Goal: Transaction & Acquisition: Purchase product/service

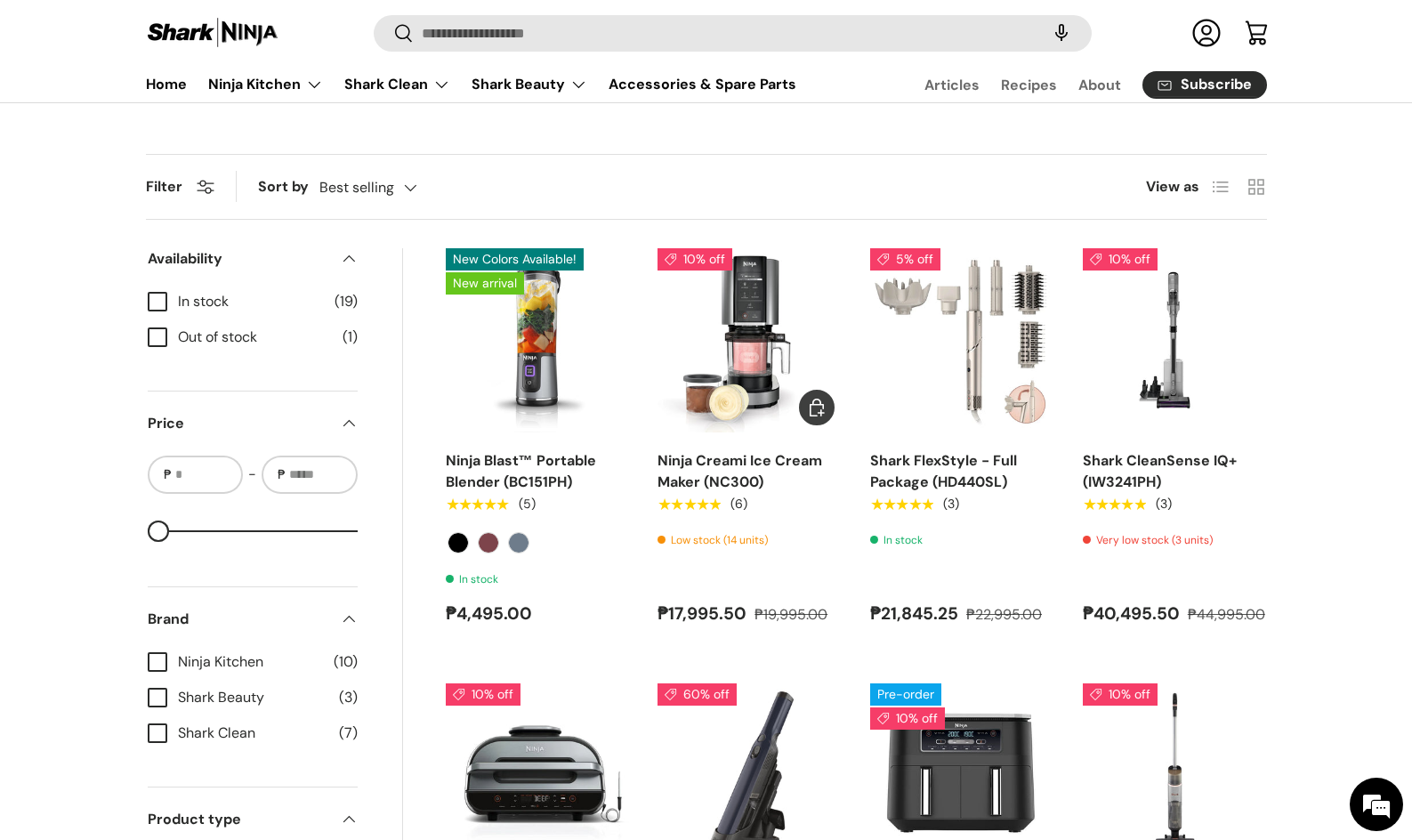
scroll to position [445, 0]
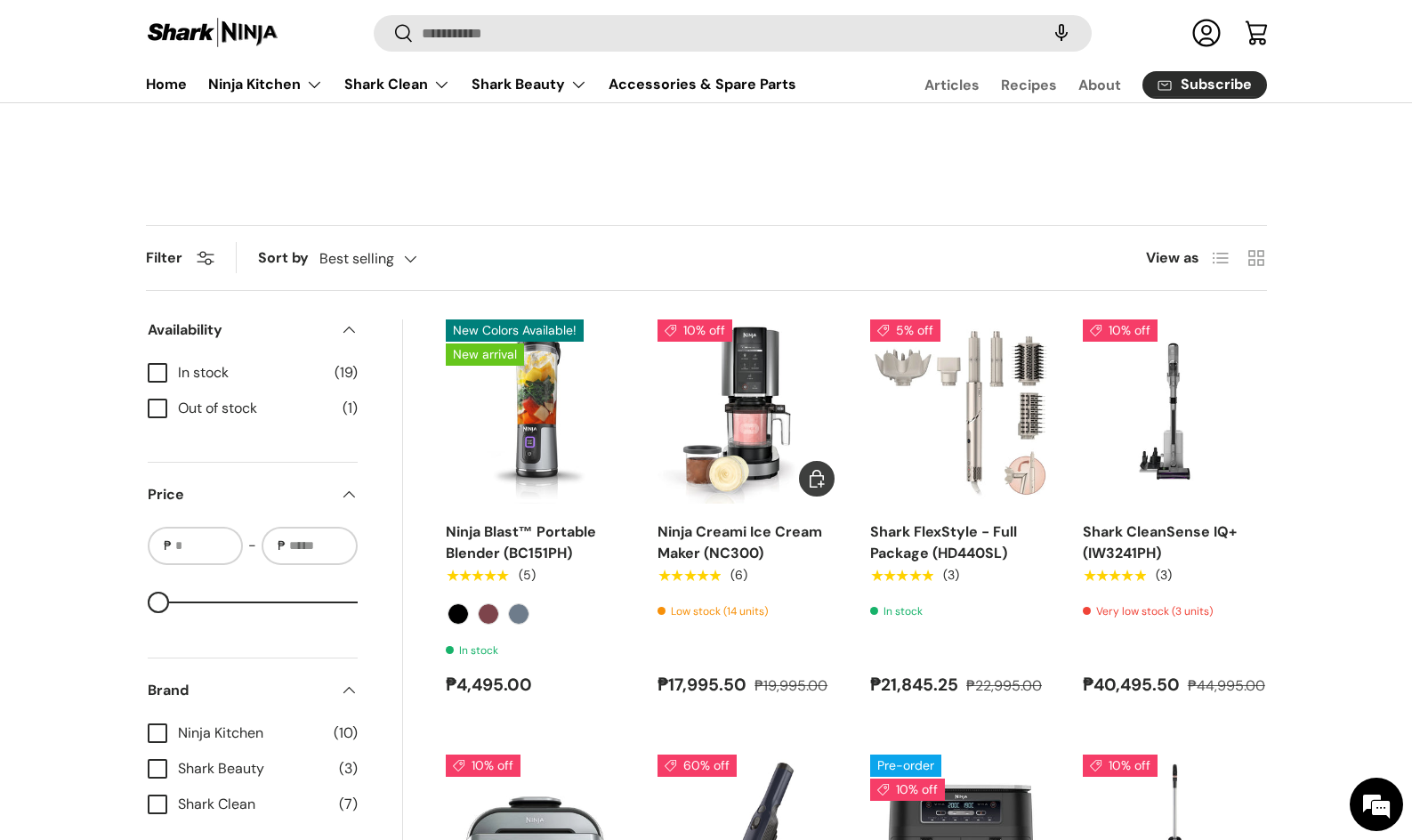
click at [0, 0] on img "Ninja Creami Ice Cream Maker (NC300)" at bounding box center [0, 0] width 0 height 0
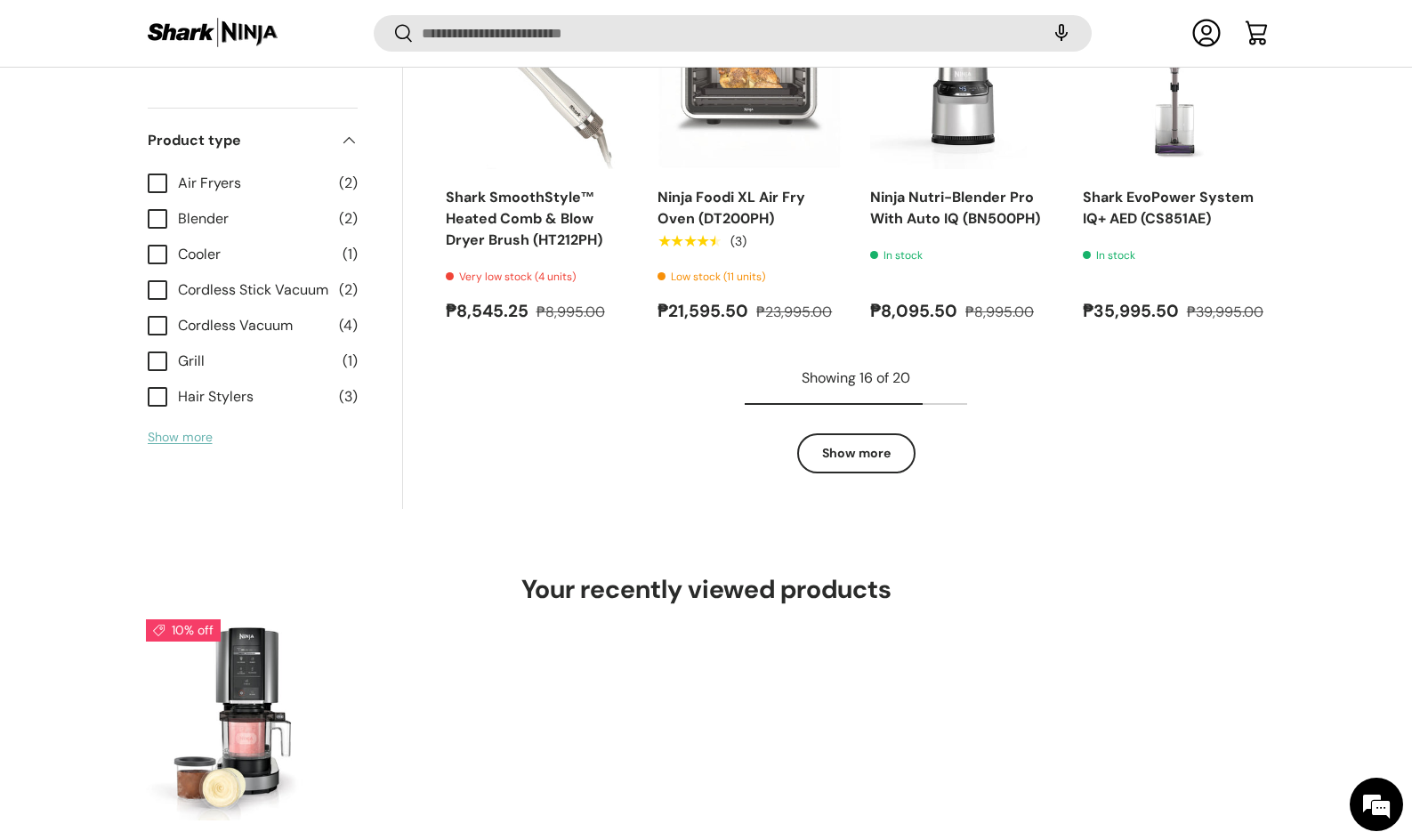
click at [171, 437] on button "Show more" at bounding box center [180, 437] width 65 height 16
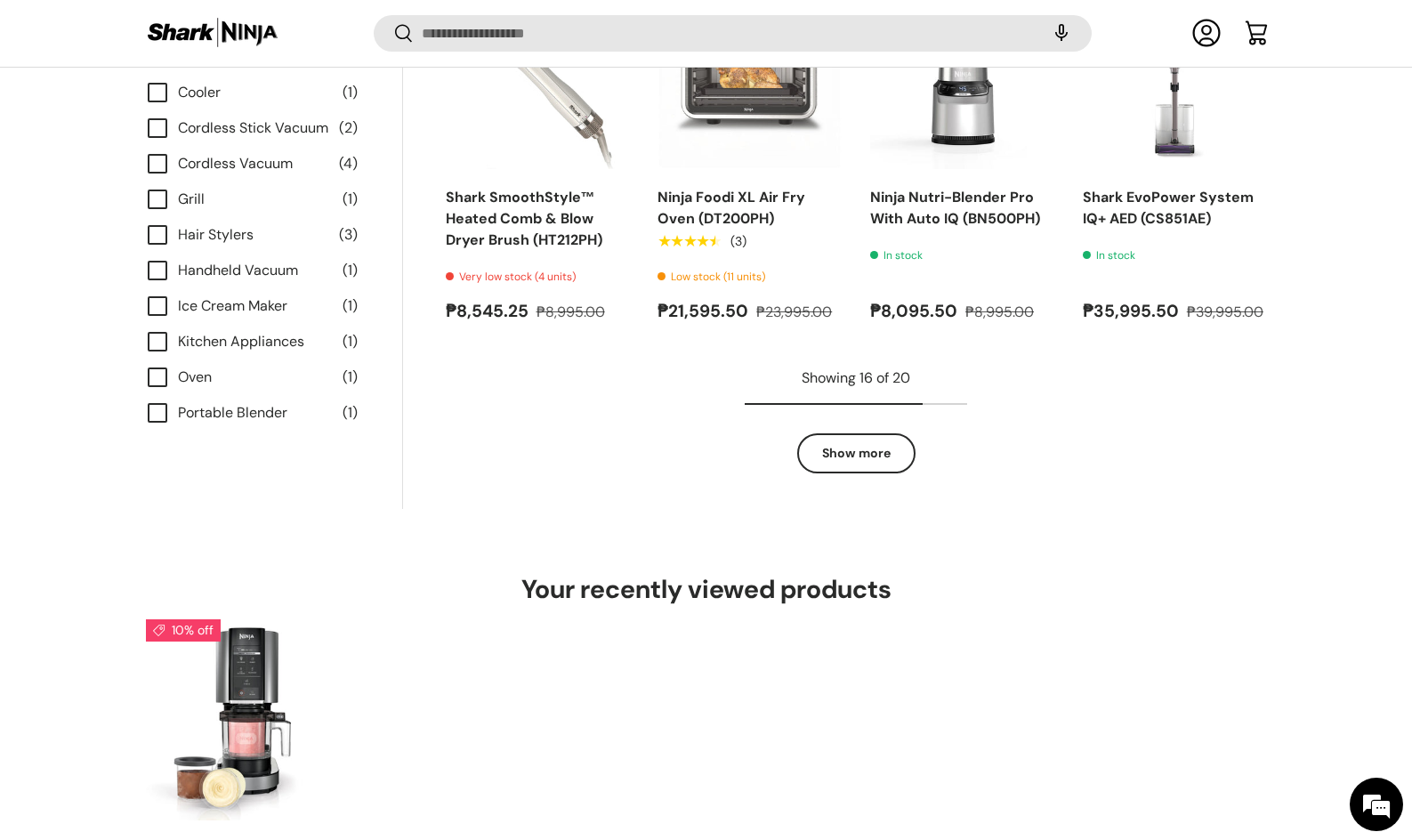
click at [146, 337] on details-disclosure "Product type Air Fryers (2) Blender (2) Cooler (1) Cordless Stick Vacuum (2) Co…" at bounding box center [252, 206] width 213 height 520
click at [160, 344] on label "Kitchen Appliances (1)" at bounding box center [252, 342] width 210 height 21
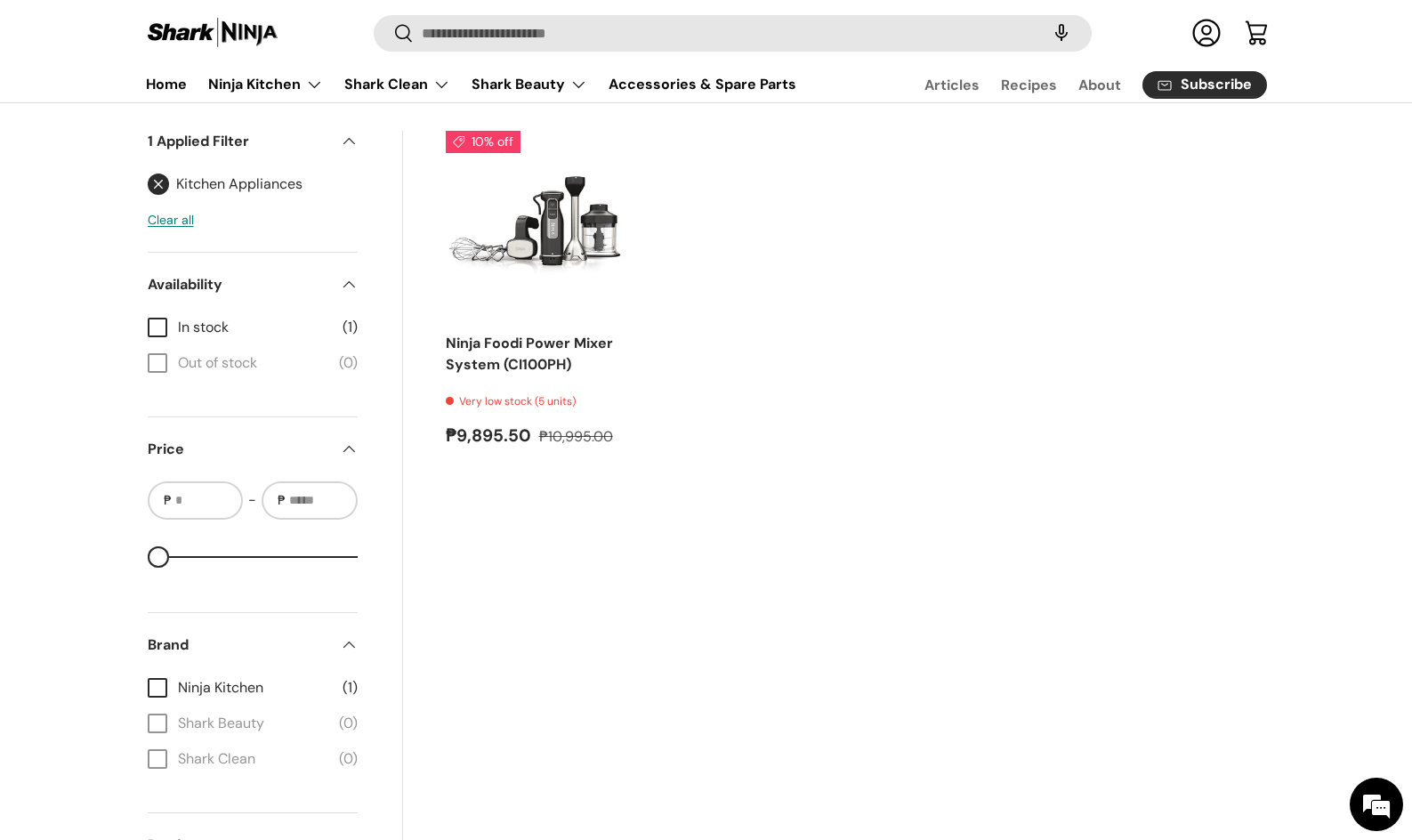
scroll to position [617, 0]
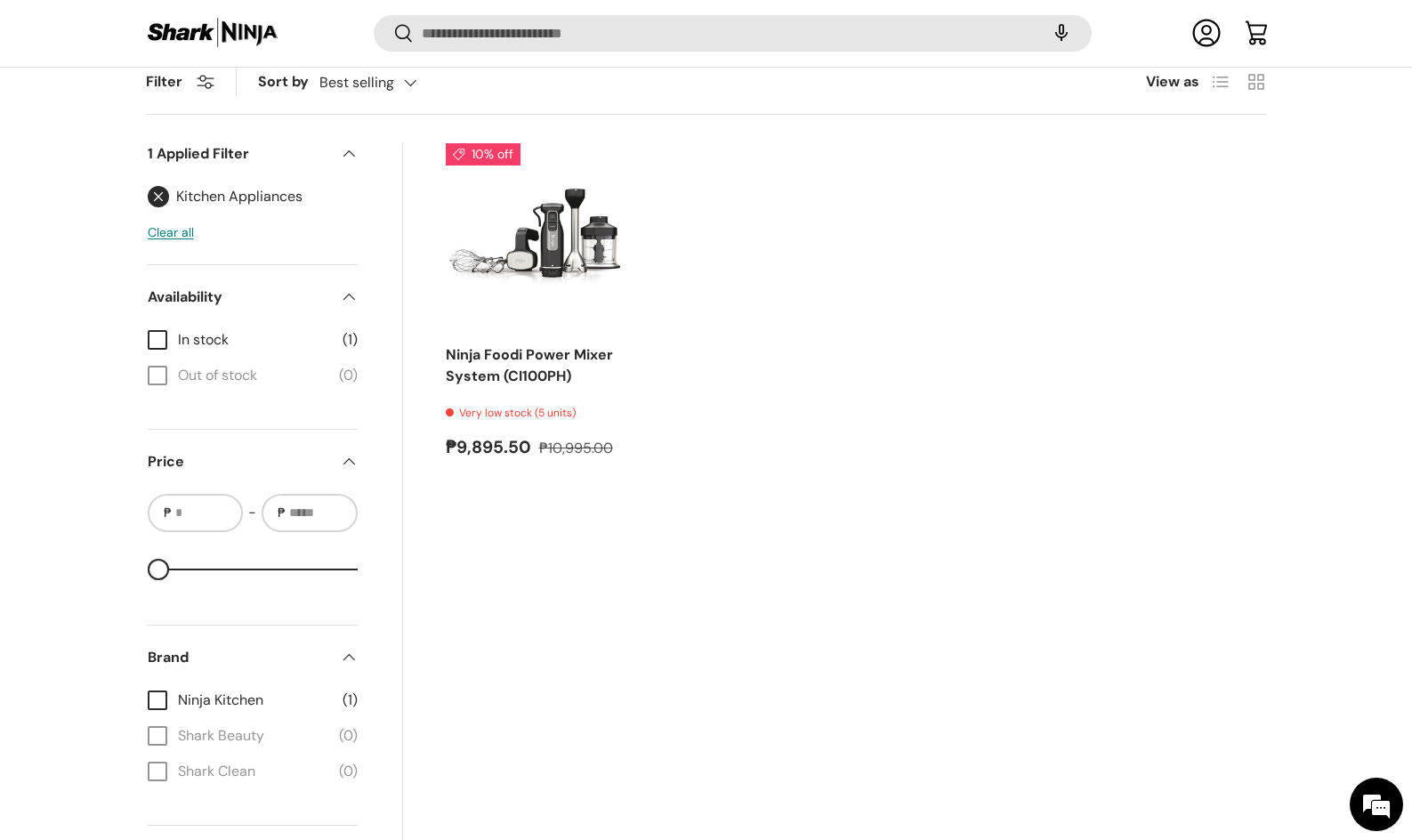
scroll to position [2042, 0]
